Goal: Task Accomplishment & Management: Manage account settings

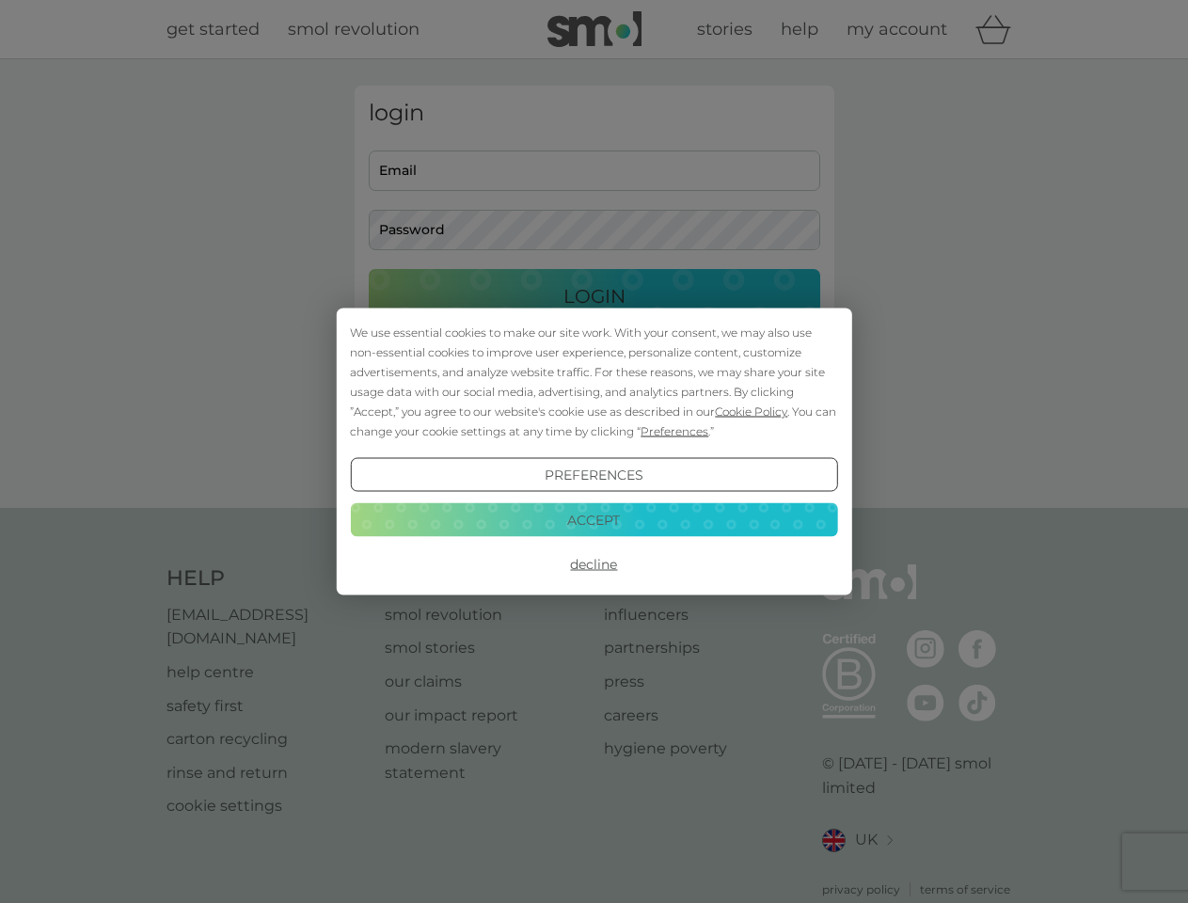
click at [752, 411] on span "Cookie Policy" at bounding box center [751, 412] width 72 height 14
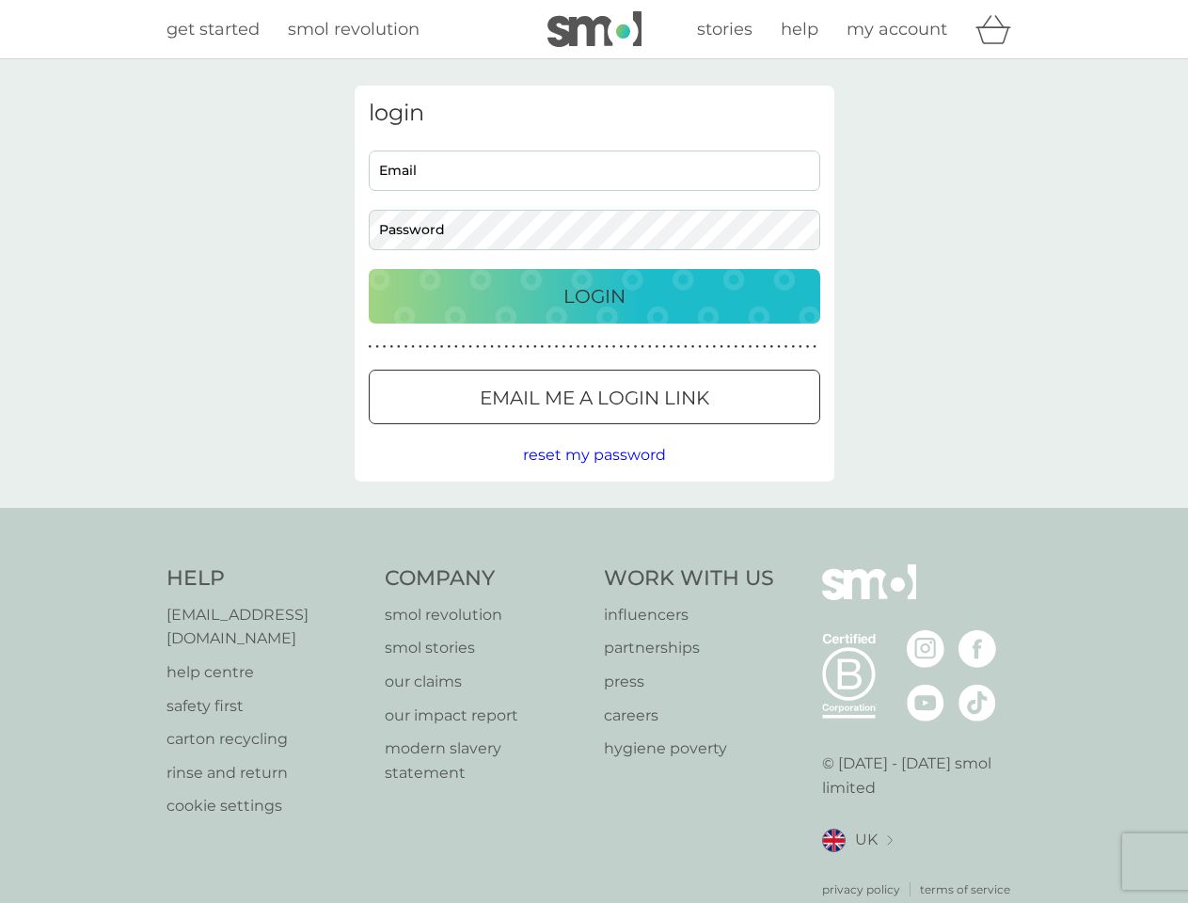
click at [673, 431] on div "login Email Password Login ● ● ● ● ● ● ● ● ● ● ● ● ● ● ● ● ● ● ● ● ● ● ● ● ● ● …" at bounding box center [595, 284] width 480 height 396
click at [594, 475] on div "login Email Password Login ● ● ● ● ● ● ● ● ● ● ● ● ● ● ● ● ● ● ● ● ● ● ● ● ● ● …" at bounding box center [595, 284] width 480 height 396
click at [594, 565] on div "Help [EMAIL_ADDRESS][DOMAIN_NAME] help centre safety first carton recycling rin…" at bounding box center [595, 732] width 856 height 334
click at [594, 519] on div "Help [EMAIL_ADDRESS][DOMAIN_NAME] help centre safety first carton recycling rin…" at bounding box center [594, 731] width 1188 height 447
